Goal: Navigation & Orientation: Find specific page/section

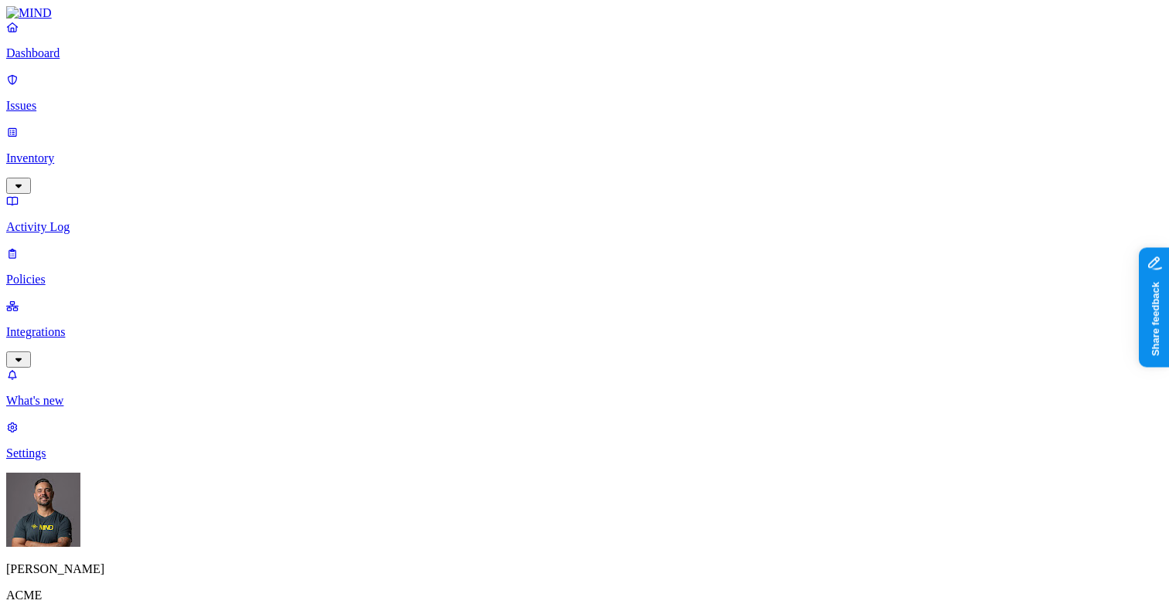
scroll to position [500, 0]
click at [44, 56] on link "Dashboard" at bounding box center [584, 40] width 1156 height 40
click at [63, 461] on p "Settings" at bounding box center [584, 454] width 1156 height 14
click at [62, 593] on p "ACME" at bounding box center [584, 596] width 1156 height 14
drag, startPoint x: 125, startPoint y: 594, endPoint x: 139, endPoint y: 595, distance: 13.9
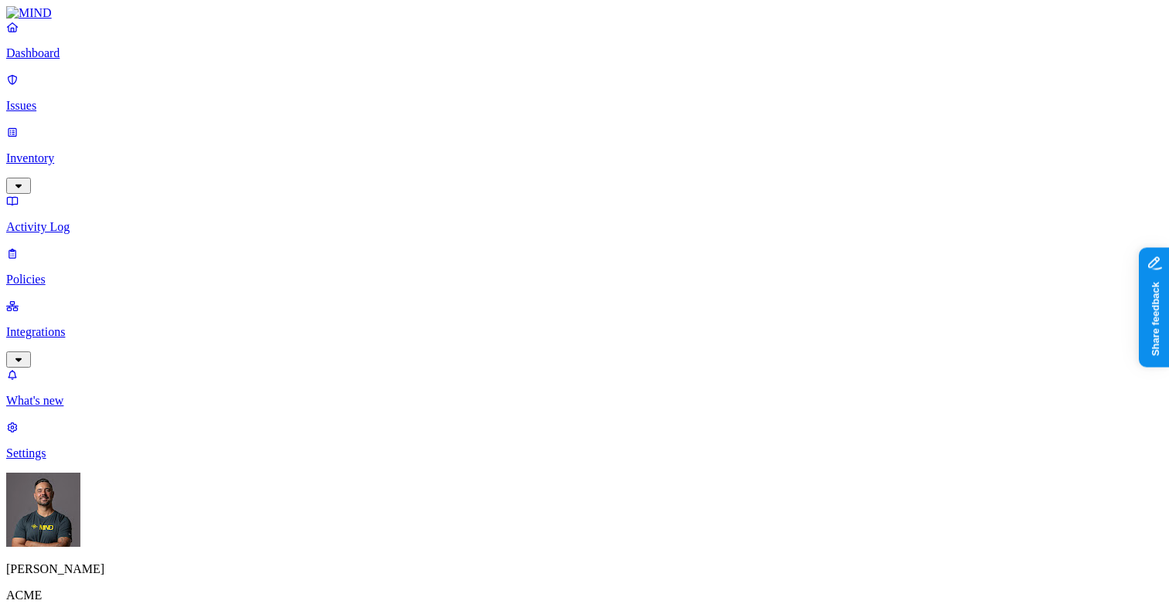
click at [126, 594] on p "ACME" at bounding box center [584, 596] width 1156 height 14
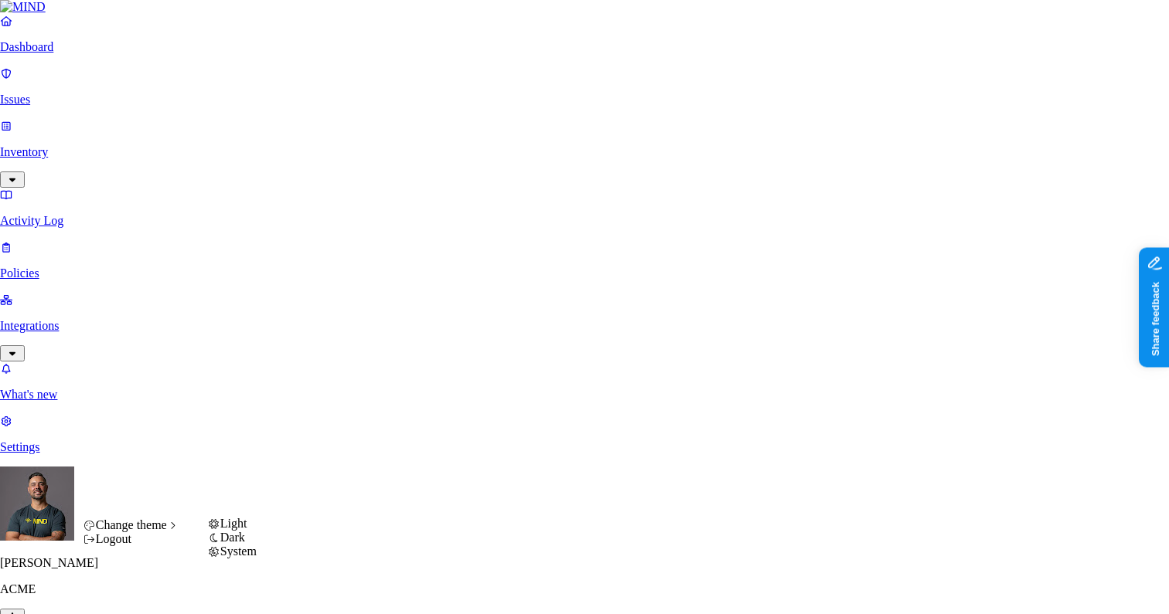
click at [247, 530] on span "Light" at bounding box center [233, 523] width 27 height 13
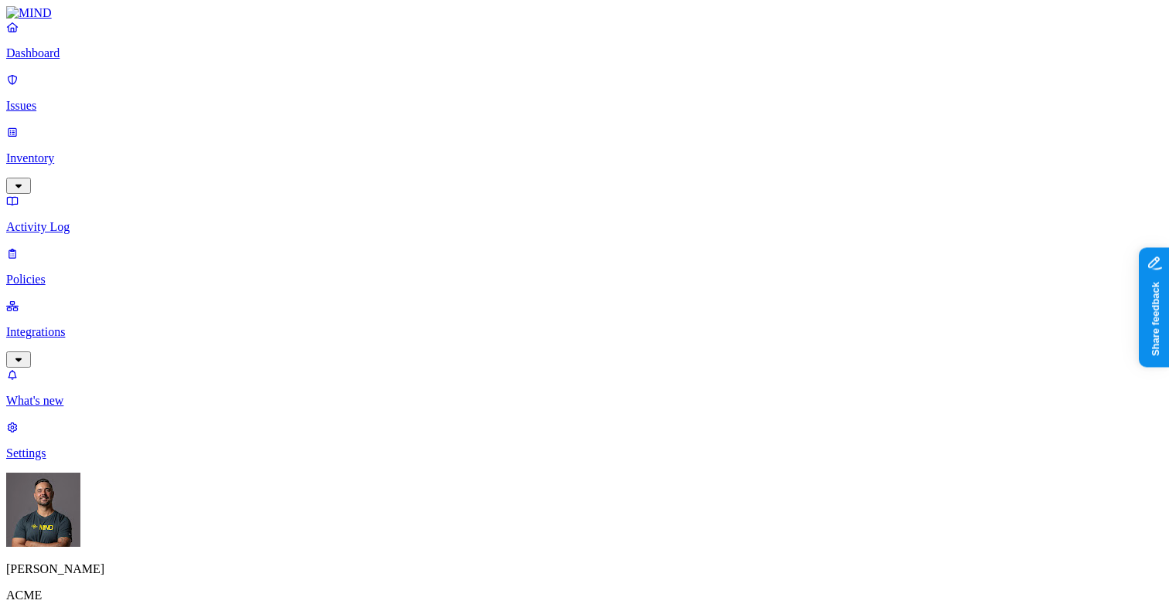
click at [50, 82] on div "Dashboard Issues Inventory Activity Log Policies Integrations" at bounding box center [584, 194] width 1156 height 348
click at [50, 60] on p "Dashboard" at bounding box center [584, 53] width 1156 height 14
click at [96, 417] on nav "Dashboard Issues Inventory Activity Log Policies Integrations What's new 1 Sett…" at bounding box center [584, 240] width 1156 height 441
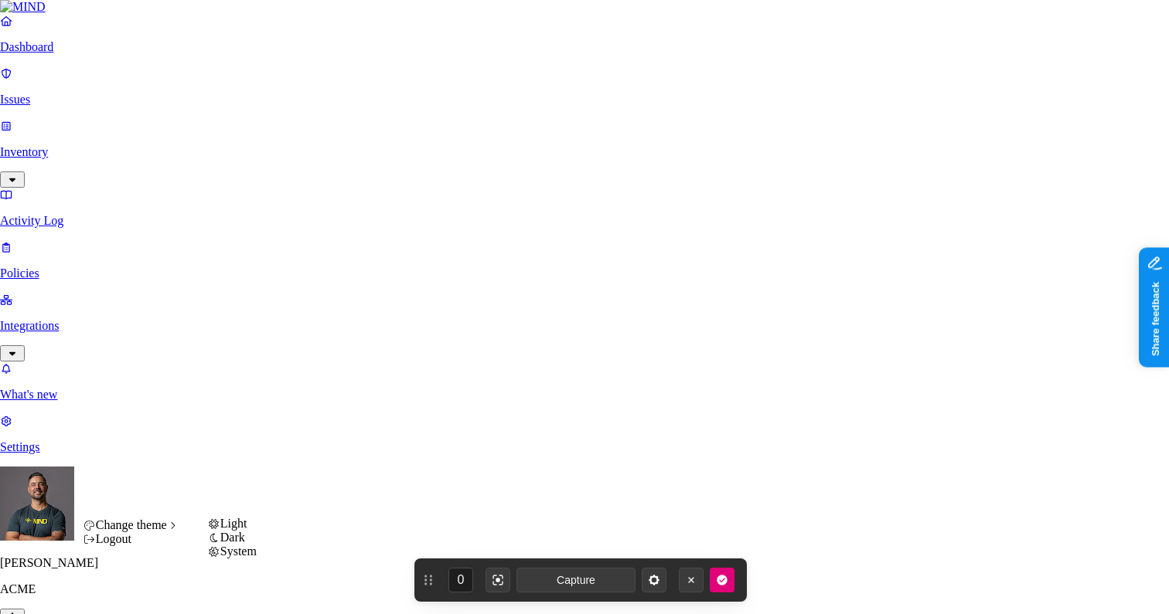
click at [247, 530] on span "Light" at bounding box center [233, 523] width 27 height 13
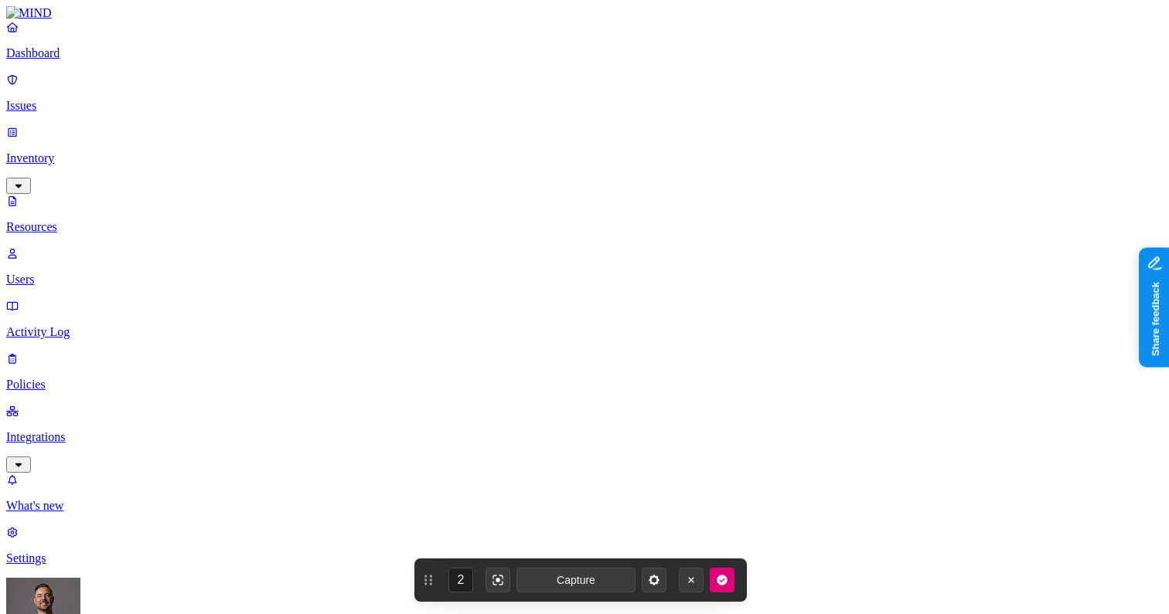
click at [720, 584] on icon "button" at bounding box center [721, 580] width 10 height 10
